Goal: Information Seeking & Learning: Learn about a topic

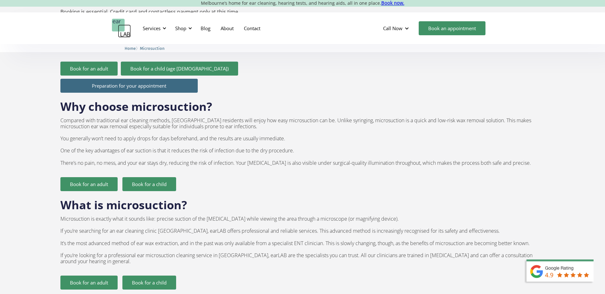
scroll to position [357, 0]
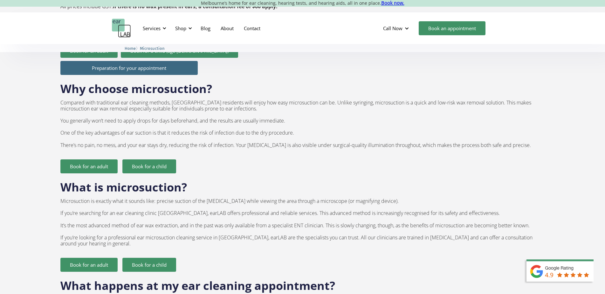
click at [344, 199] on p "Microsuction is exactly what it sounds like: precise suction of the [MEDICAL_DA…" at bounding box center [302, 222] width 484 height 49
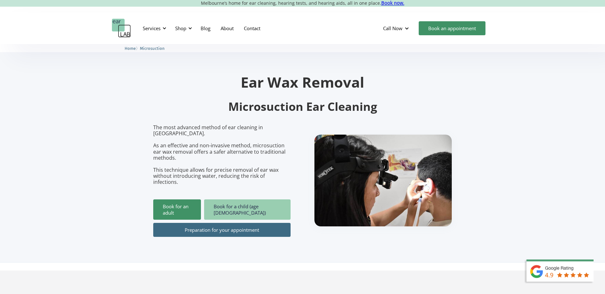
scroll to position [0, 0]
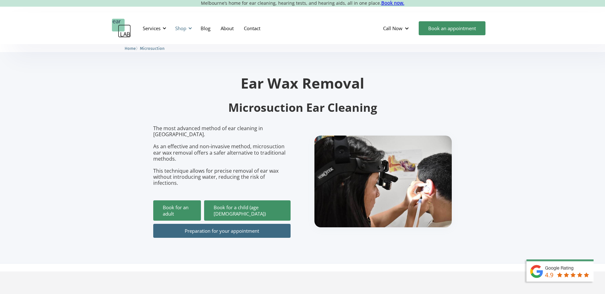
click at [185, 31] on div "Shop" at bounding box center [182, 28] width 23 height 19
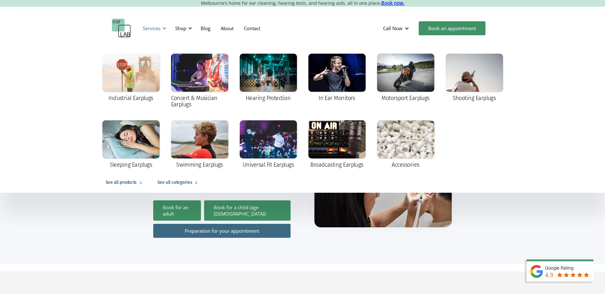
click at [167, 31] on div "Services" at bounding box center [153, 28] width 29 height 19
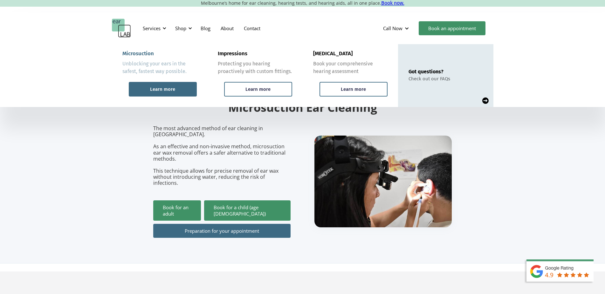
click at [186, 90] on div "Learn more" at bounding box center [163, 89] width 68 height 15
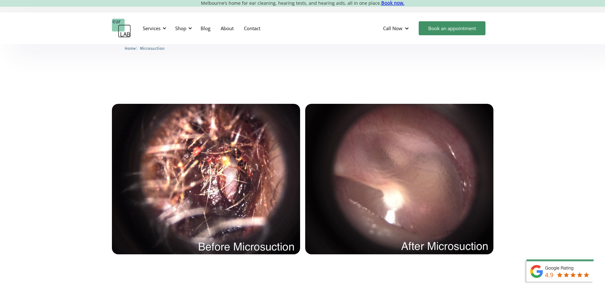
scroll to position [1362, 0]
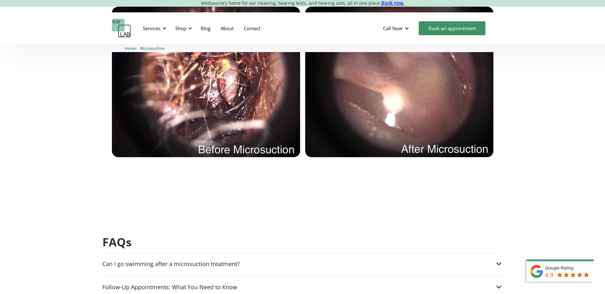
click at [342, 235] on h2 "FAQs" at bounding box center [302, 242] width 400 height 15
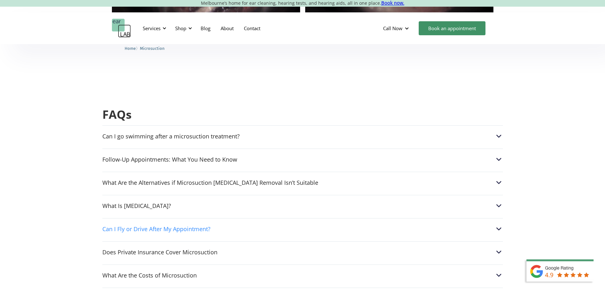
scroll to position [1491, 0]
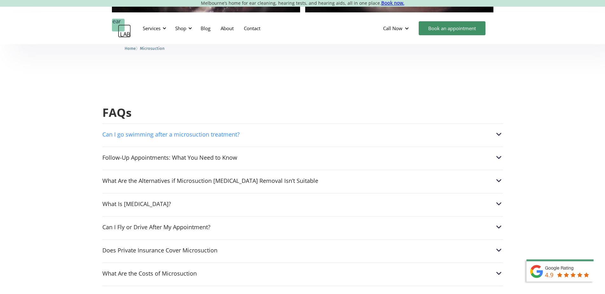
click at [284, 130] on div "Can I go swimming after a microsuction treatment?" at bounding box center [302, 134] width 400 height 8
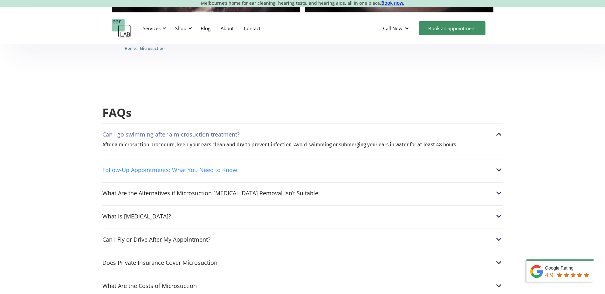
click at [312, 166] on div "Follow-Up Appointments: What You Need to Know" at bounding box center [302, 170] width 400 height 8
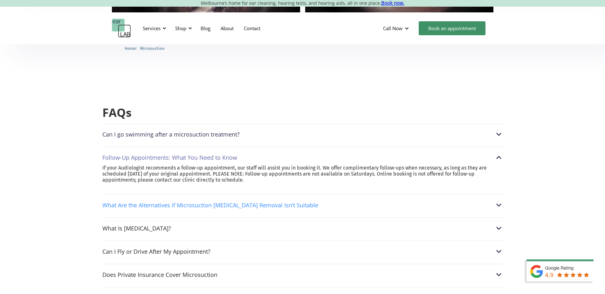
click at [318, 201] on div "What Are the Alternatives if Microsuction [MEDICAL_DATA] Removal Isn’t Suitable" at bounding box center [302, 205] width 400 height 8
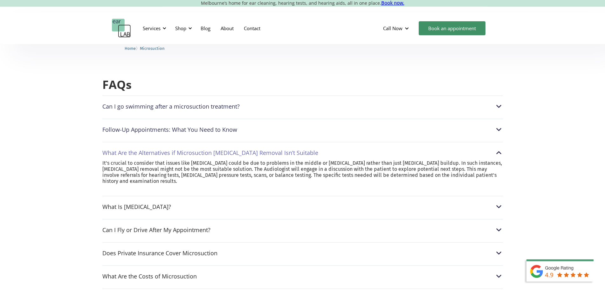
scroll to position [1524, 0]
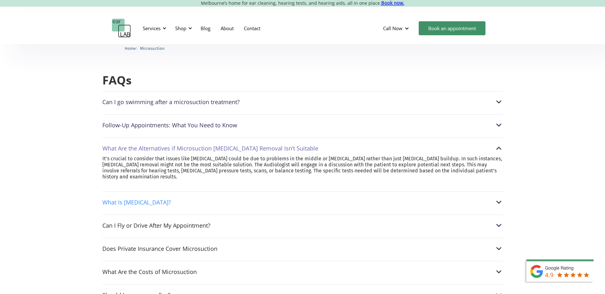
click at [271, 198] on div "What Is [MEDICAL_DATA]?" at bounding box center [302, 202] width 400 height 8
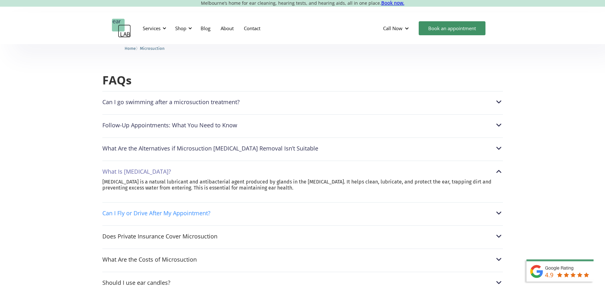
click at [261, 209] on div "Can I Fly or Drive After My Appointment?" at bounding box center [302, 213] width 400 height 8
